Goal: Information Seeking & Learning: Learn about a topic

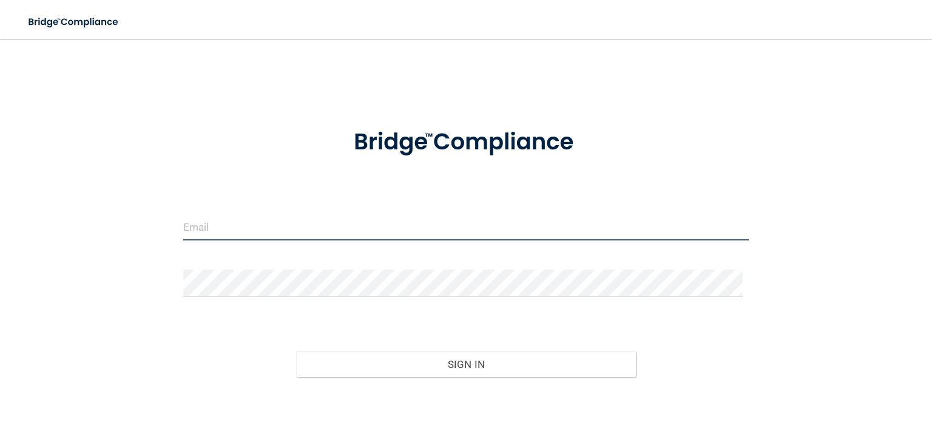
click at [212, 225] on input "email" at bounding box center [466, 226] width 566 height 27
type input "[EMAIL_ADDRESS][DOMAIN_NAME]"
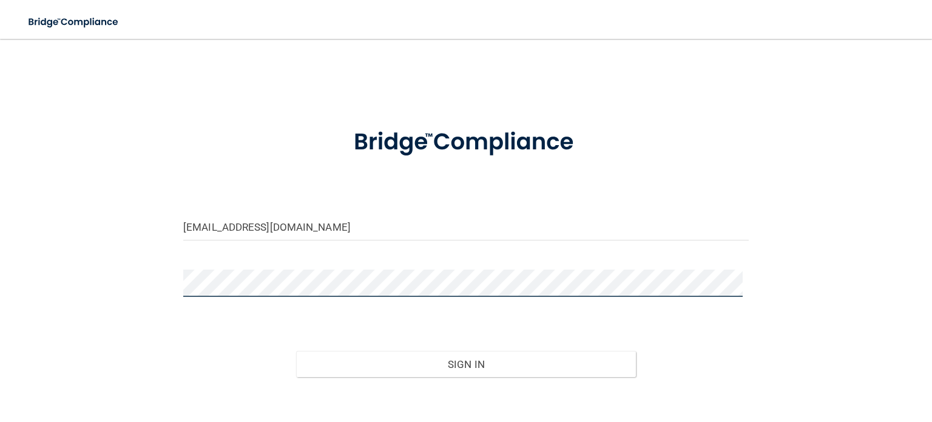
click at [296, 351] on button "Sign In" at bounding box center [465, 364] width 339 height 27
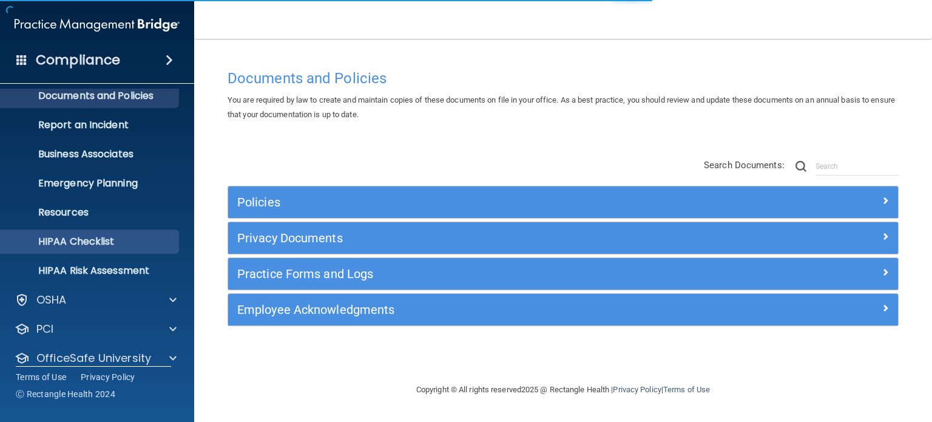
scroll to position [81, 0]
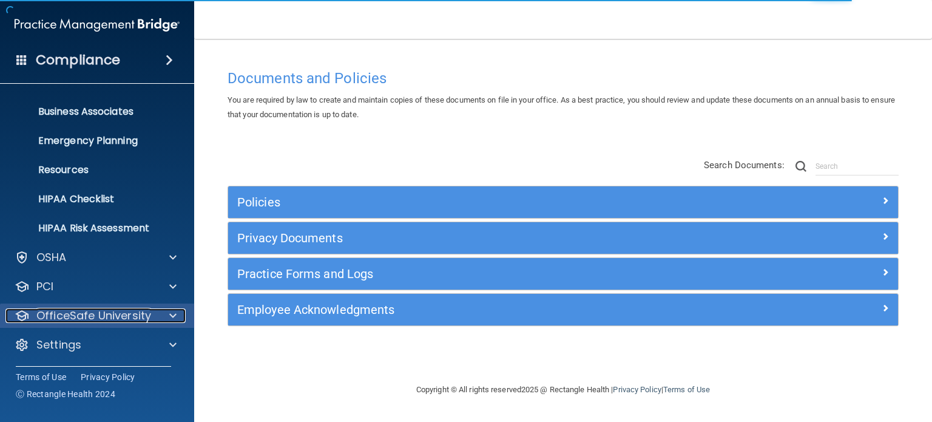
click at [153, 315] on div "OfficeSafe University" at bounding box center [80, 315] width 151 height 15
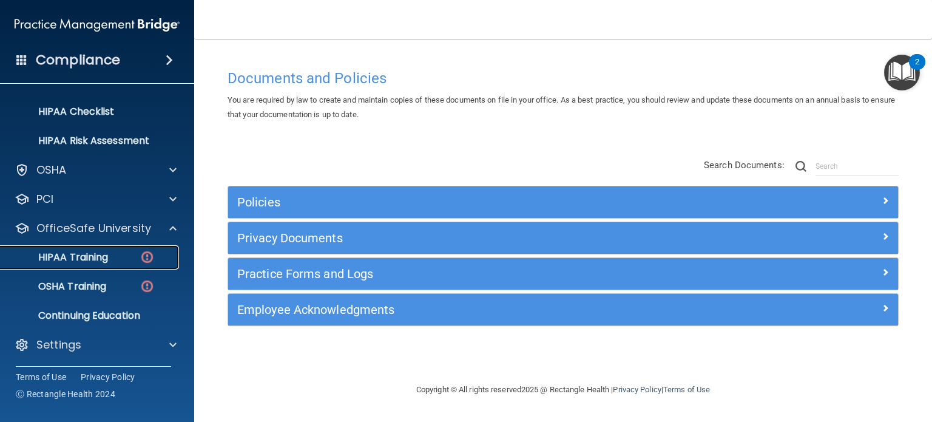
click at [98, 264] on link "HIPAA Training" at bounding box center [83, 257] width 191 height 24
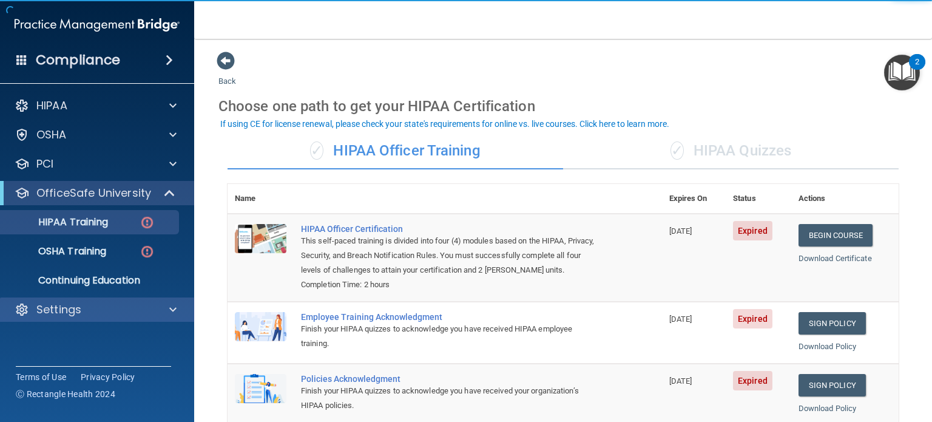
click at [93, 300] on div "Settings" at bounding box center [97, 309] width 195 height 24
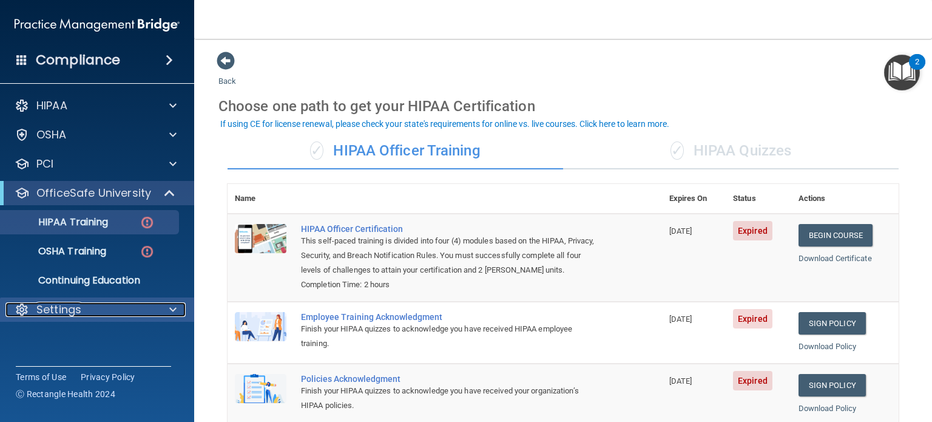
click at [170, 310] on span at bounding box center [172, 309] width 7 height 15
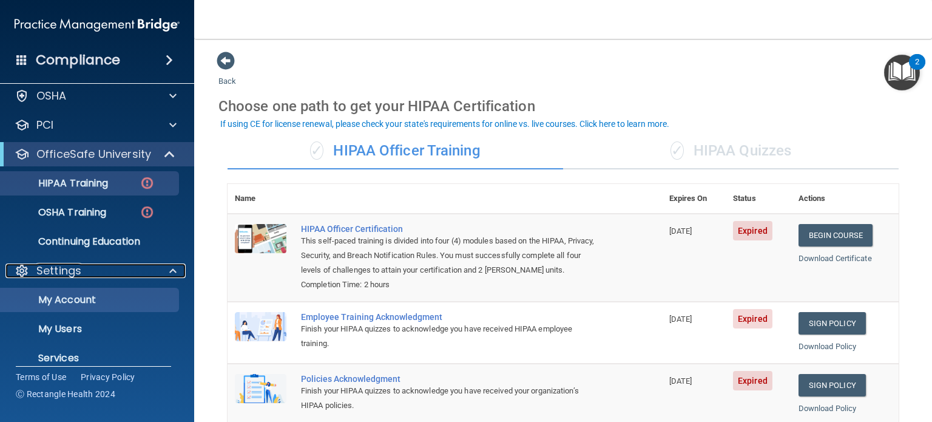
scroll to position [61, 0]
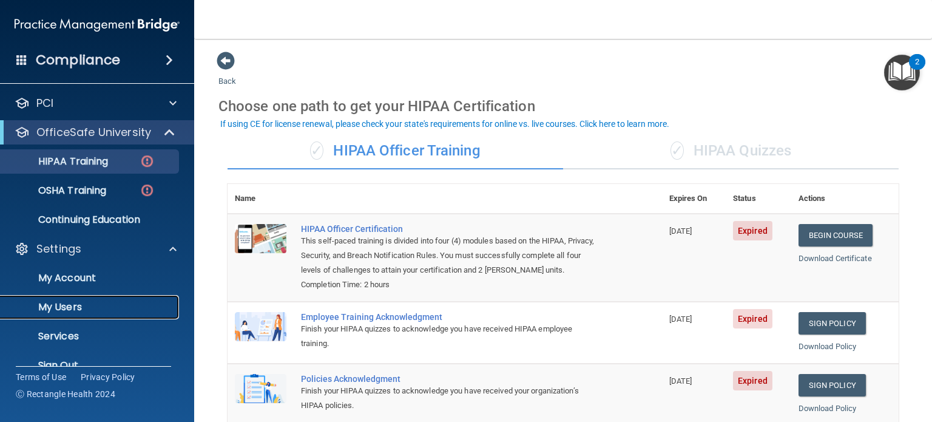
click at [88, 307] on p "My Users" at bounding box center [91, 307] width 166 height 12
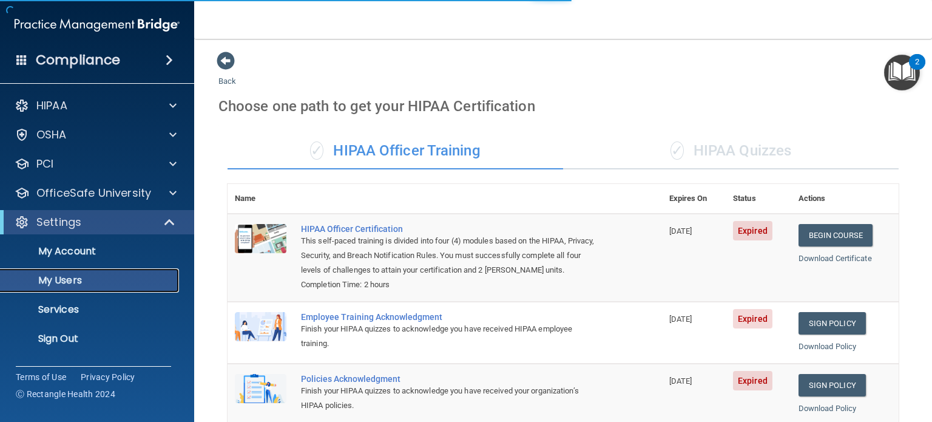
select select "20"
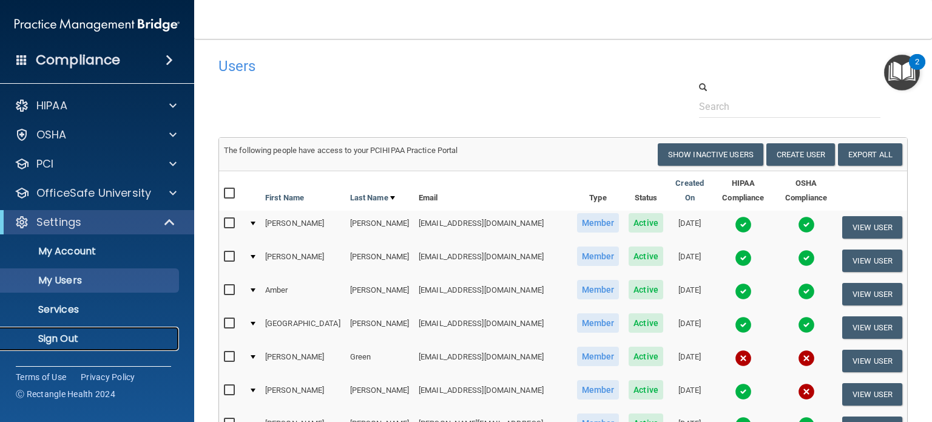
click at [64, 337] on p "Sign Out" at bounding box center [91, 339] width 166 height 12
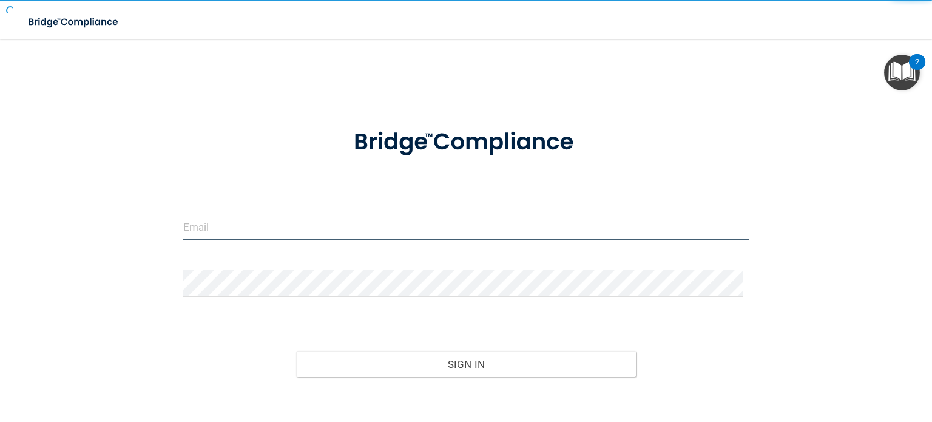
click at [295, 228] on input "email" at bounding box center [466, 226] width 566 height 27
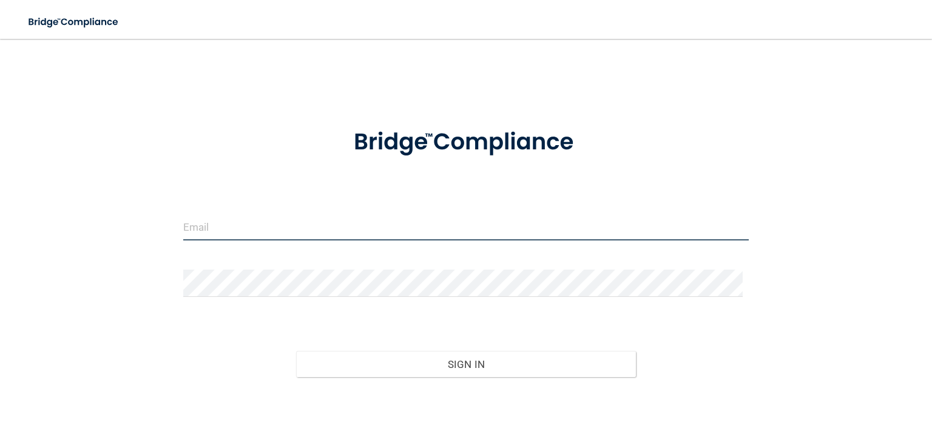
type input "bwatson@vsmmgt.com"
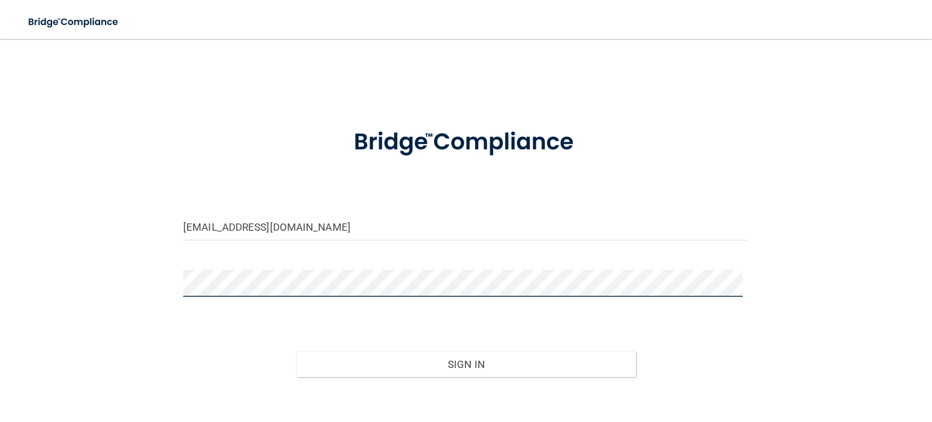
click at [296, 351] on button "Sign In" at bounding box center [465, 364] width 339 height 27
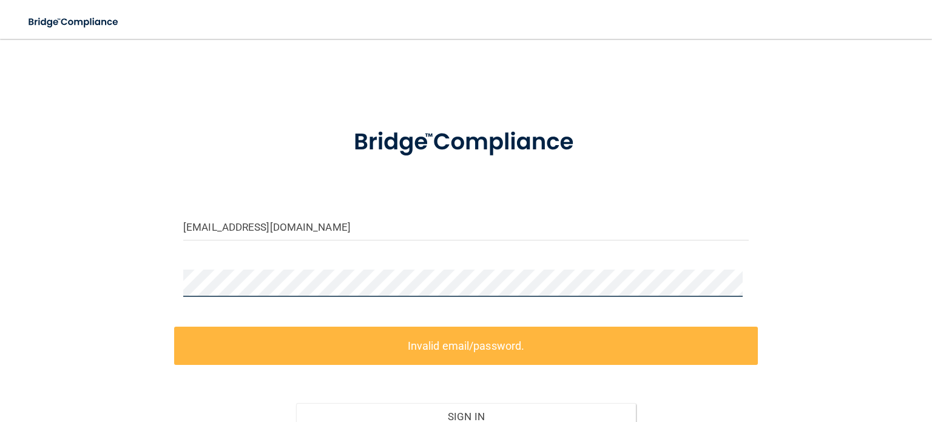
click at [128, 276] on div "bwatson@vsmmgt.com Invalid email/password. You don't have permission to access …" at bounding box center [466, 270] width 884 height 439
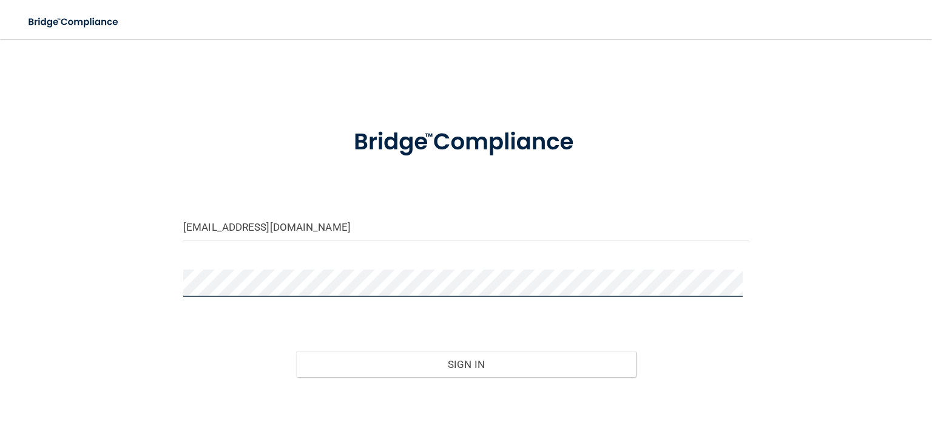
click at [296, 351] on button "Sign In" at bounding box center [465, 364] width 339 height 27
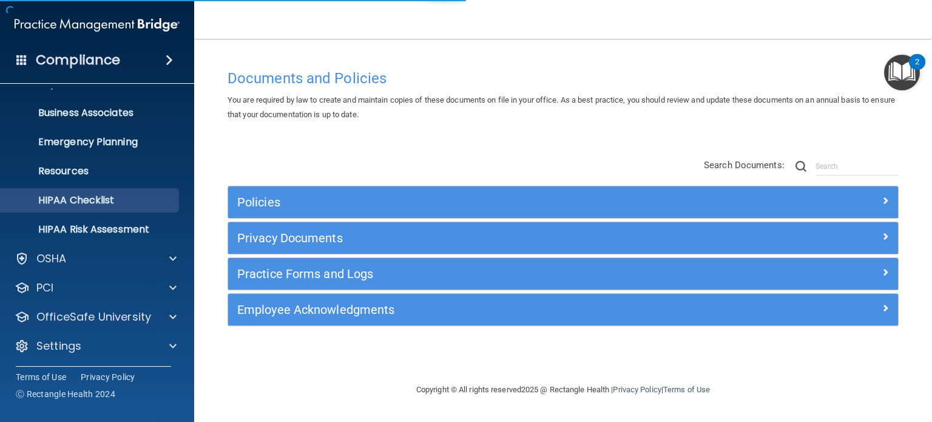
scroll to position [81, 0]
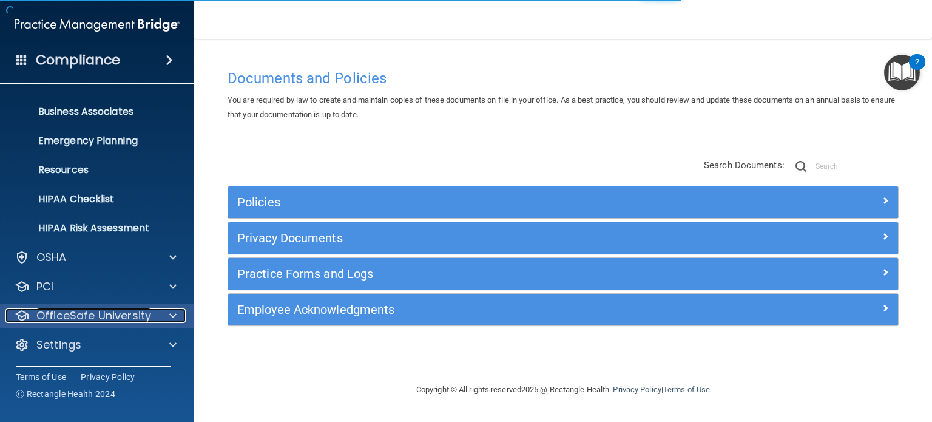
click at [136, 319] on p "OfficeSafe University" at bounding box center [93, 315] width 115 height 15
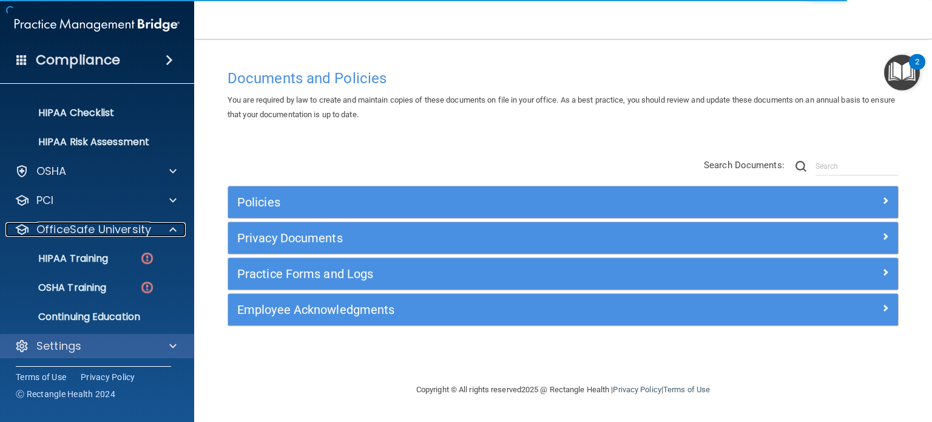
scroll to position [169, 0]
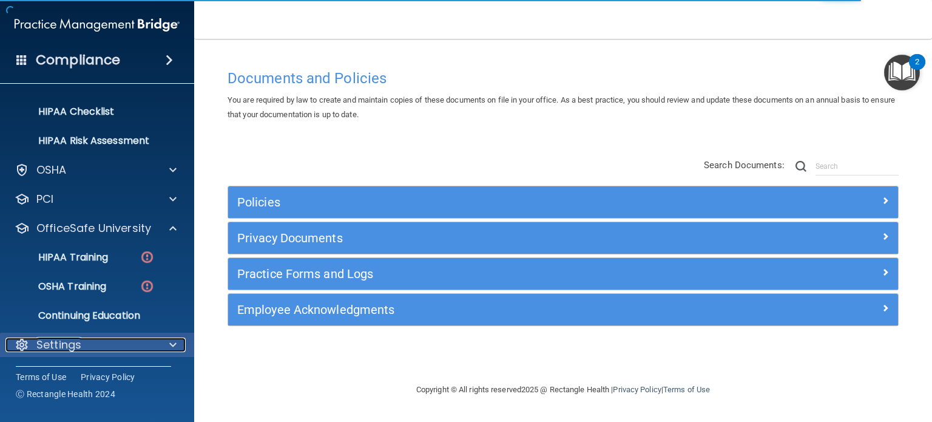
click at [108, 344] on div "Settings" at bounding box center [80, 344] width 151 height 15
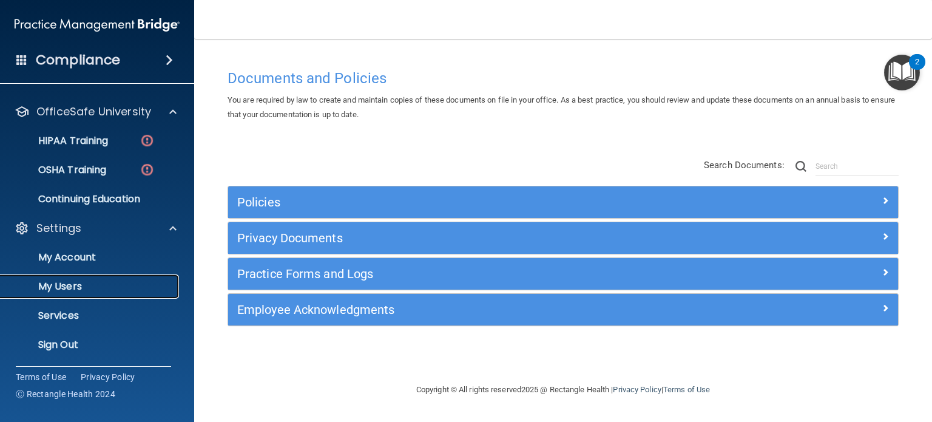
click at [88, 291] on p "My Users" at bounding box center [91, 286] width 166 height 12
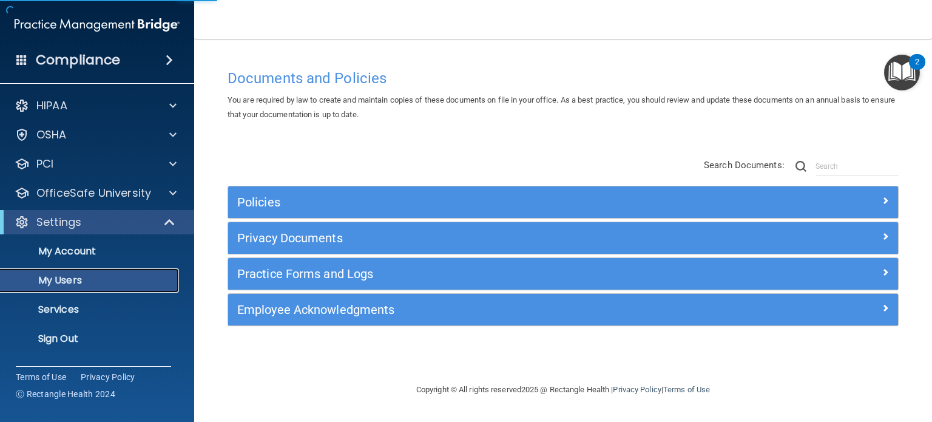
select select "20"
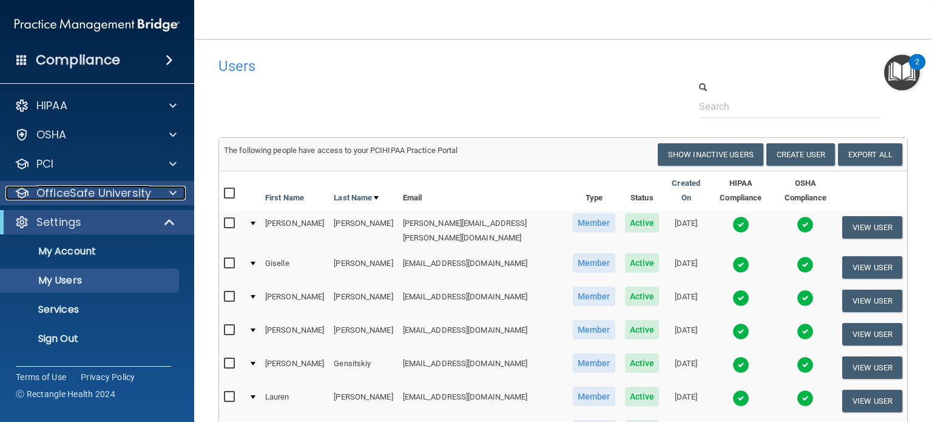
click at [90, 186] on p "OfficeSafe University" at bounding box center [93, 193] width 115 height 15
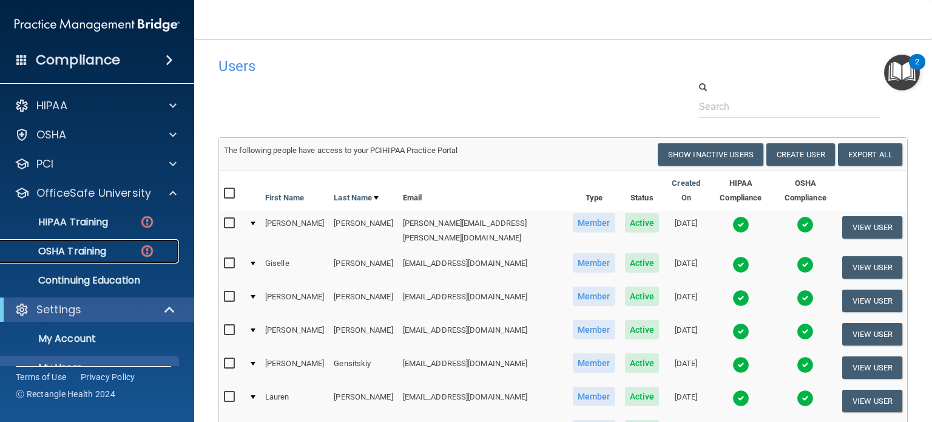
click at [107, 243] on link "OSHA Training" at bounding box center [83, 251] width 191 height 24
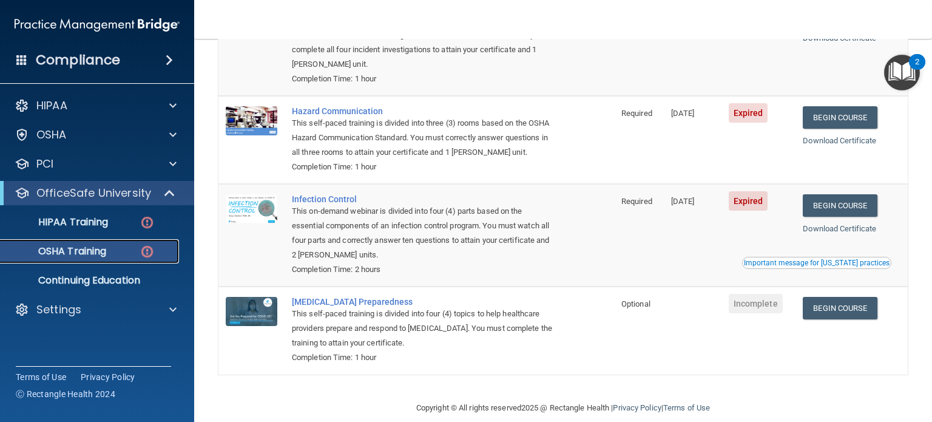
scroll to position [147, 0]
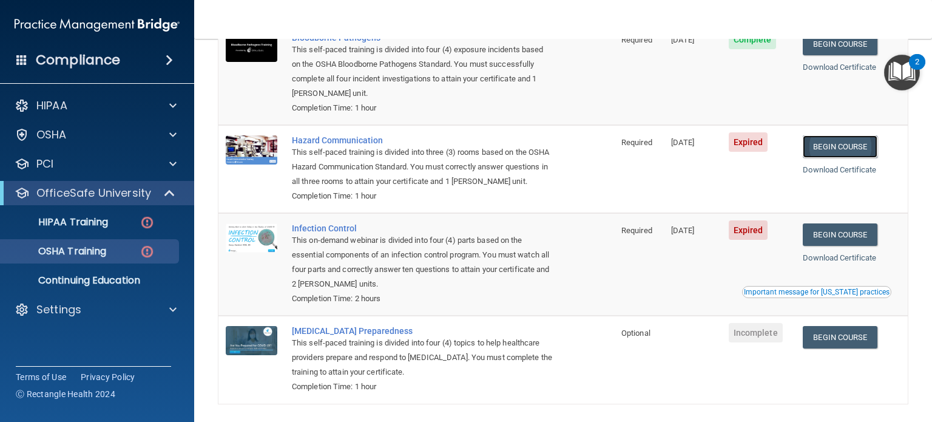
click at [831, 138] on link "Begin Course" at bounding box center [840, 146] width 74 height 22
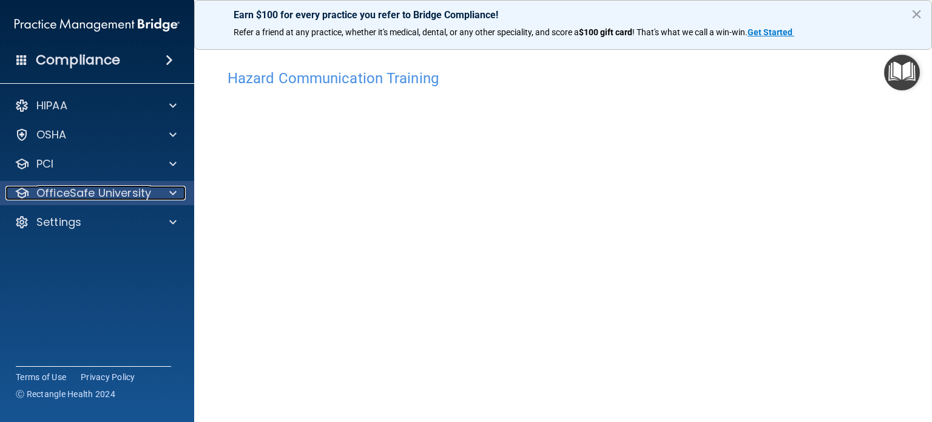
click at [132, 192] on p "OfficeSafe University" at bounding box center [93, 193] width 115 height 15
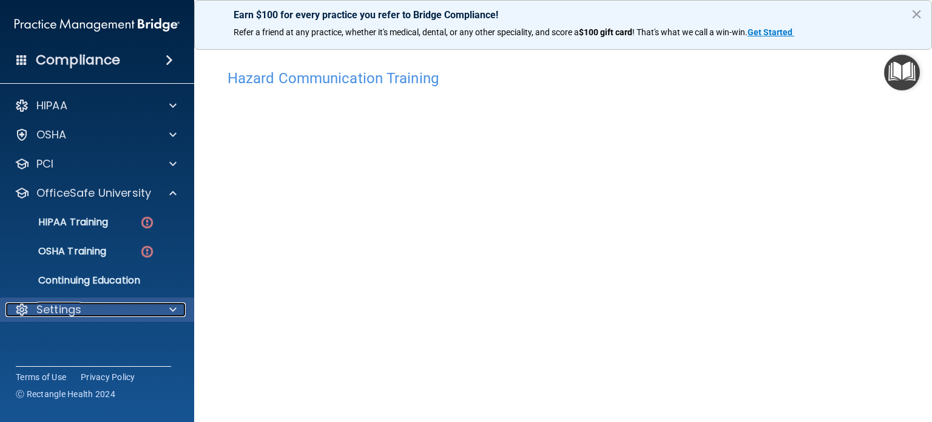
click at [92, 304] on div "Settings" at bounding box center [80, 309] width 151 height 15
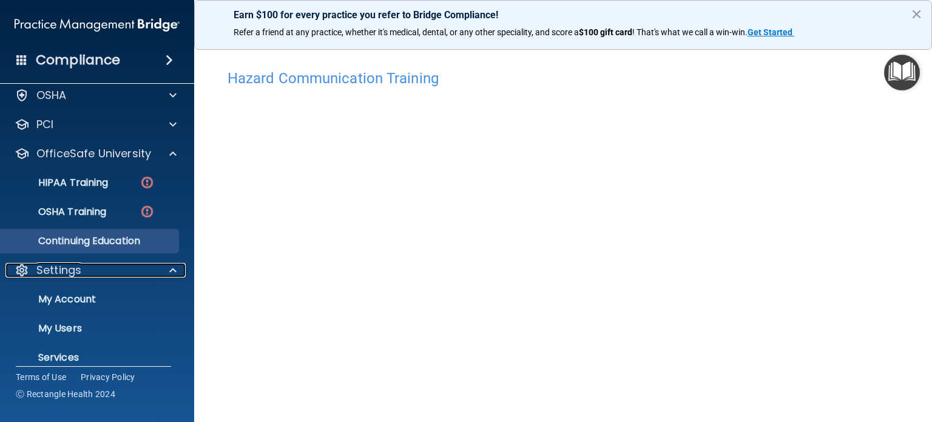
scroll to position [61, 0]
